Goal: Find specific fact

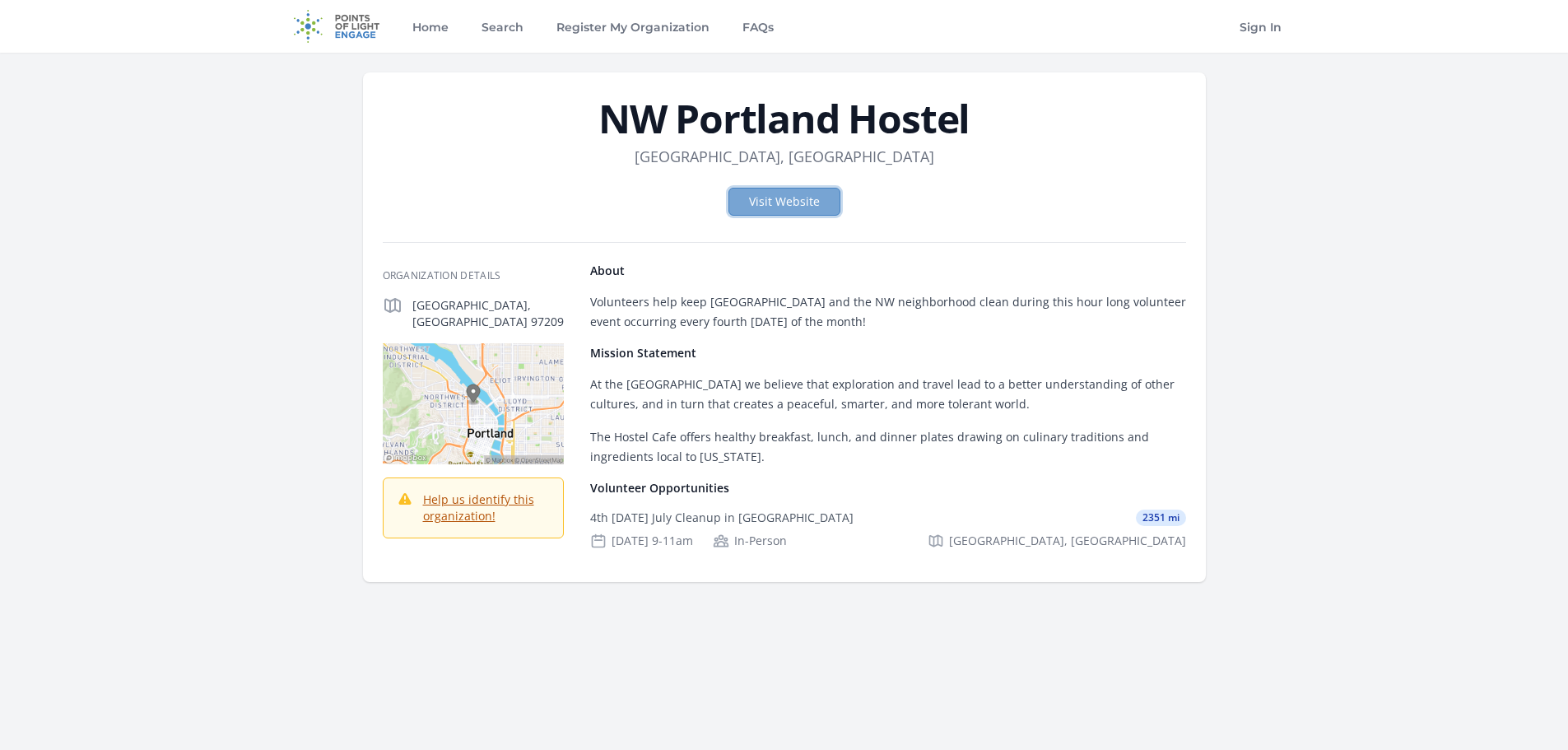
click at [815, 202] on link "Visit Website" at bounding box center [784, 201] width 112 height 28
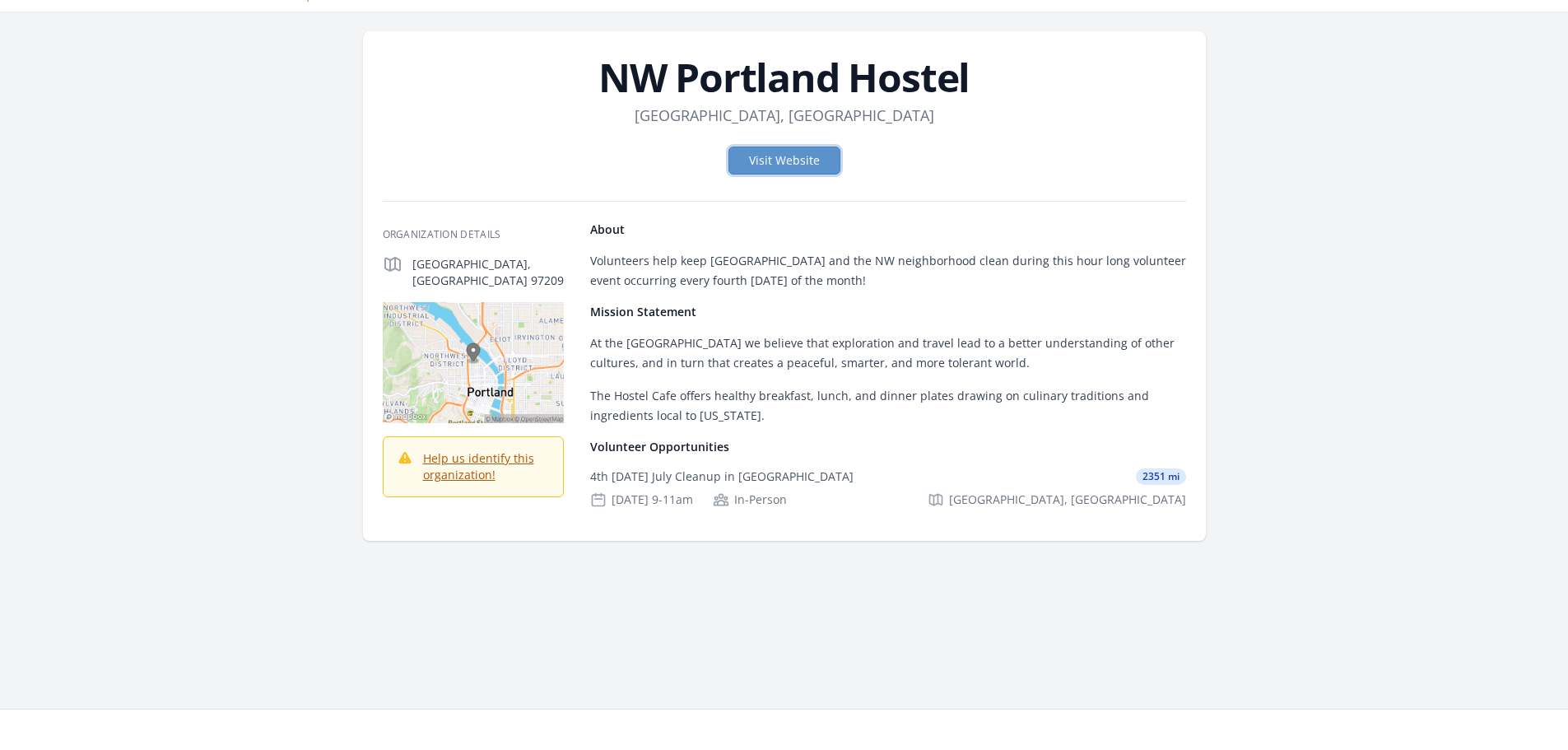
scroll to position [82, 0]
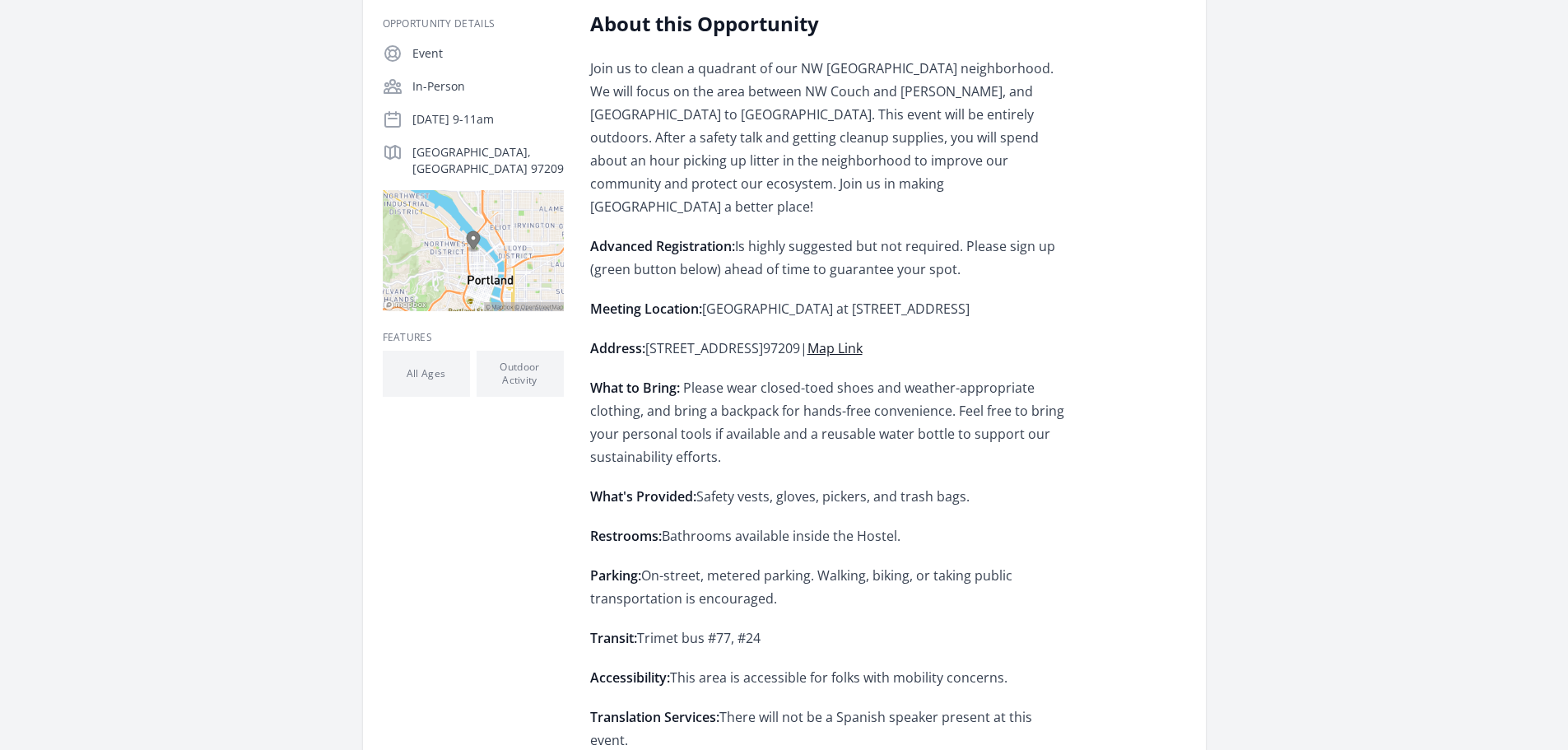
scroll to position [329, 0]
drag, startPoint x: 981, startPoint y: 253, endPoint x: 955, endPoint y: 276, distance: 34.7
click at [955, 298] on p "Meeting Location: [GEOGRAPHIC_DATA] at [STREET_ADDRESS]" at bounding box center [831, 310] width 482 height 23
copy span "[STREET_ADDRESS]"
